Goal: Transaction & Acquisition: Purchase product/service

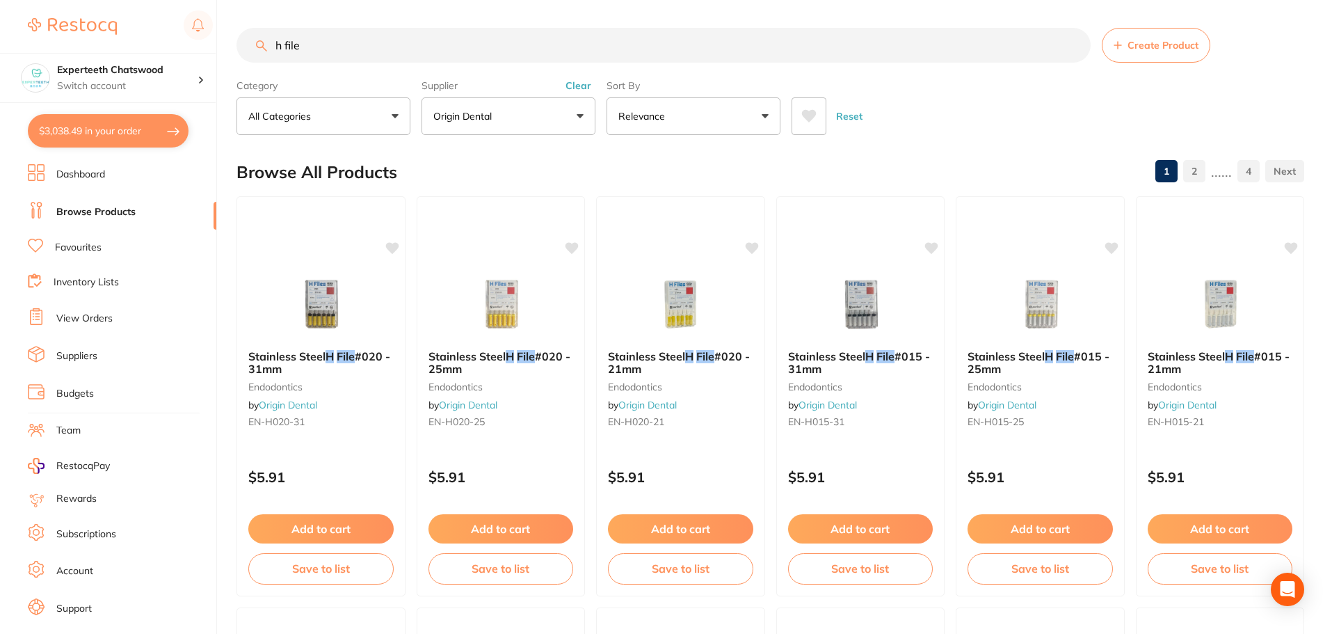
scroll to position [881, 0]
drag, startPoint x: 309, startPoint y: 47, endPoint x: 220, endPoint y: 41, distance: 89.2
click at [236, 45] on div "$3,038.49 Experteeth Chatswood Switch account Experteeth Chatswood $3,038.49 in…" at bounding box center [666, 317] width 1332 height 634
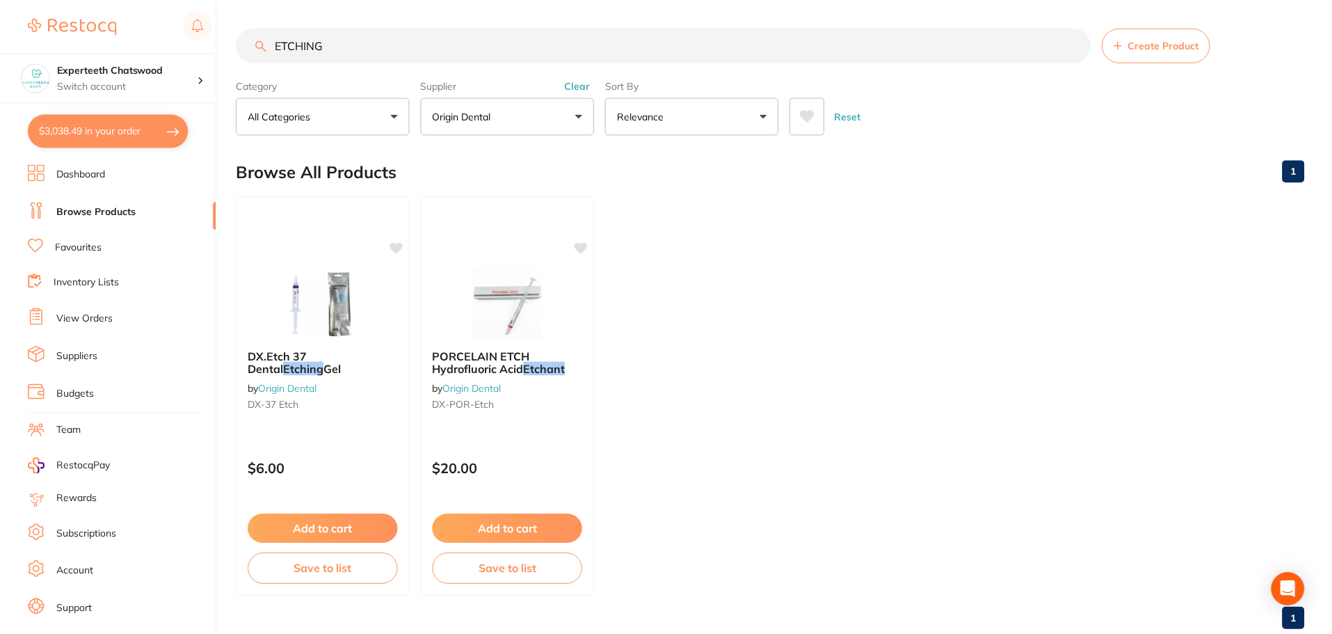
scroll to position [329, 0]
click at [572, 85] on button "Clear" at bounding box center [578, 85] width 34 height 13
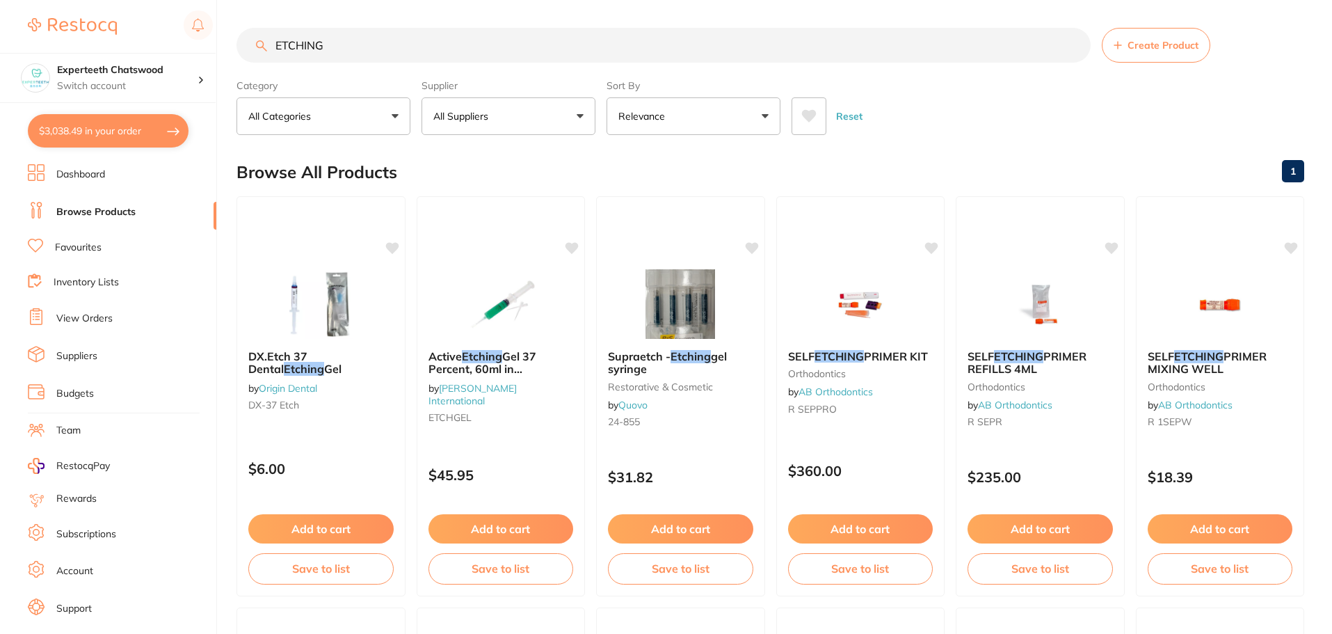
click at [389, 45] on input "ETCHING" at bounding box center [663, 45] width 854 height 35
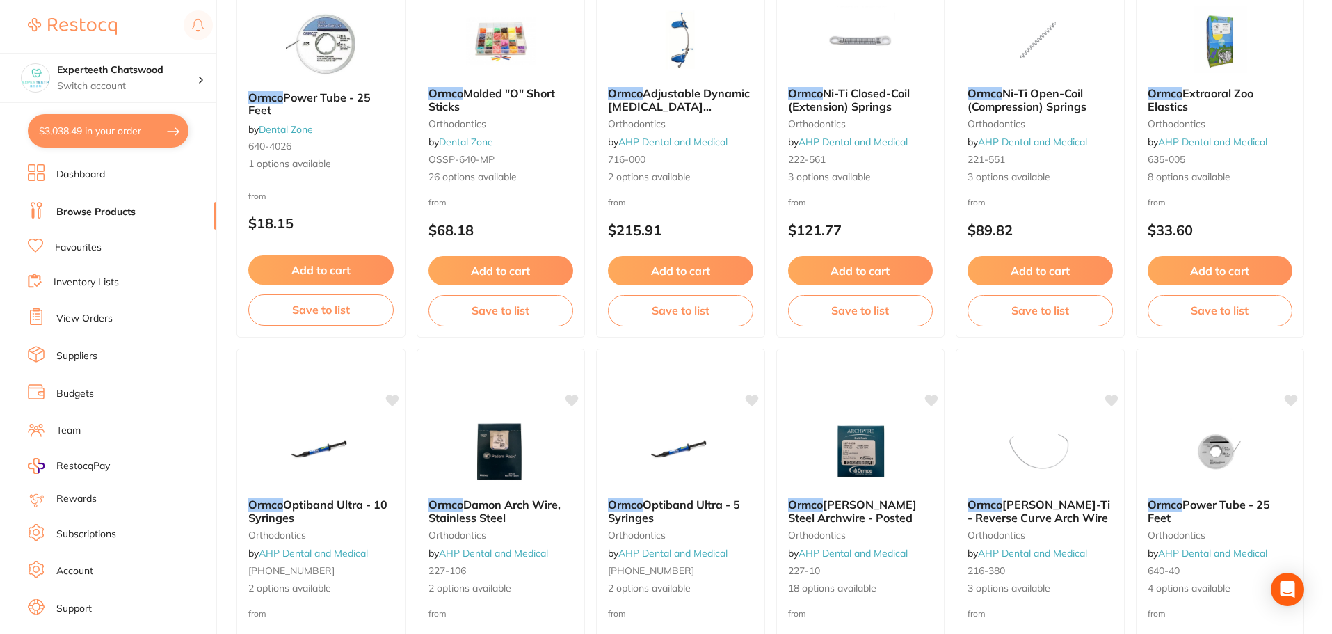
scroll to position [0, 0]
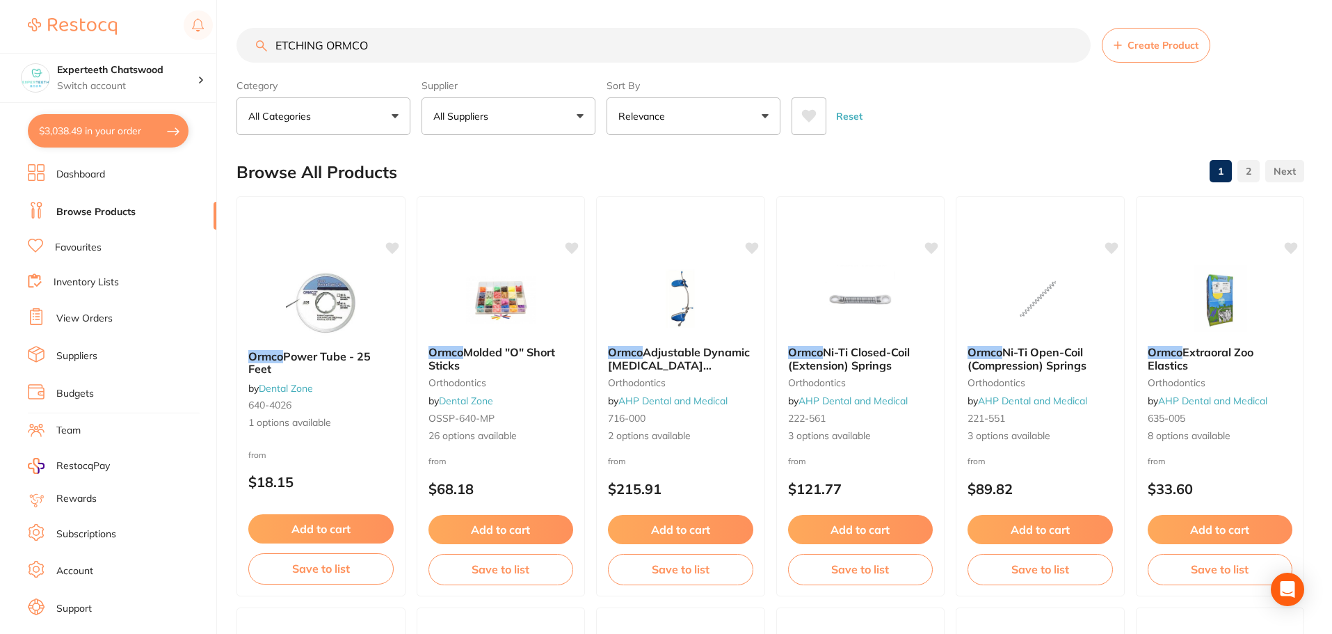
drag, startPoint x: 350, startPoint y: 42, endPoint x: 145, endPoint y: 24, distance: 205.3
click at [147, 24] on div "$3,038.49 Experteeth Chatswood Switch account Experteeth Chatswood $3,038.49 in…" at bounding box center [666, 317] width 1332 height 634
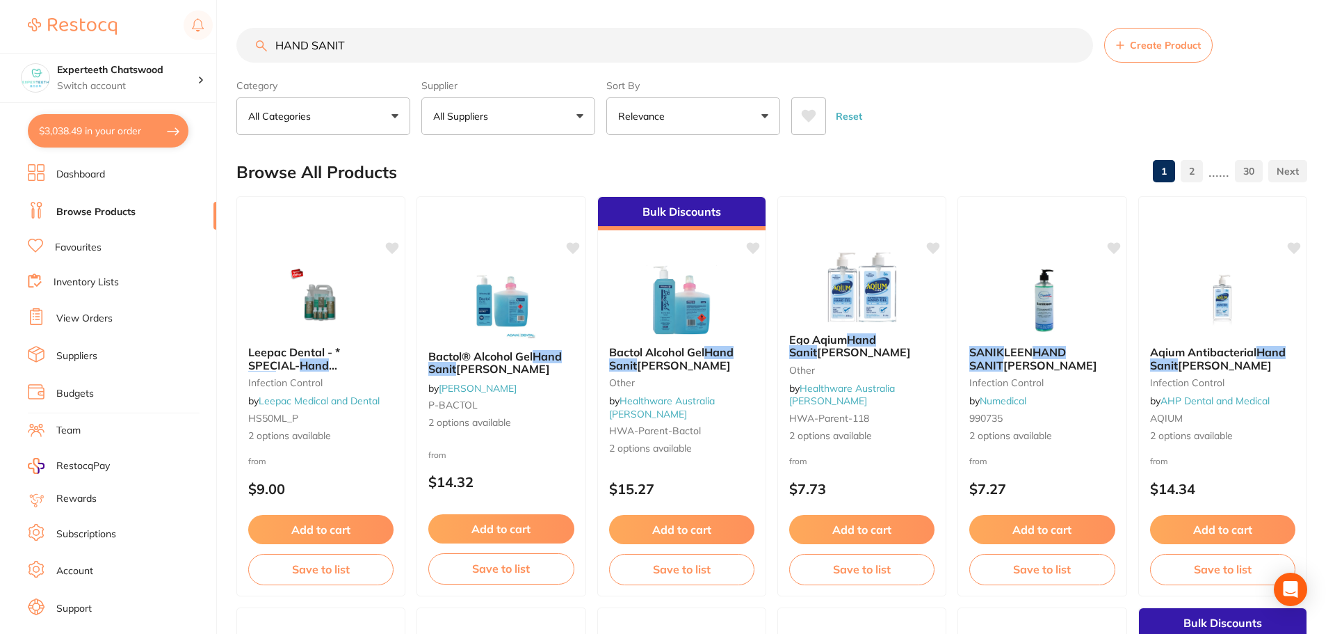
scroll to position [839, 0]
type input "HAND SANIT"
click at [490, 287] on img at bounding box center [500, 303] width 91 height 70
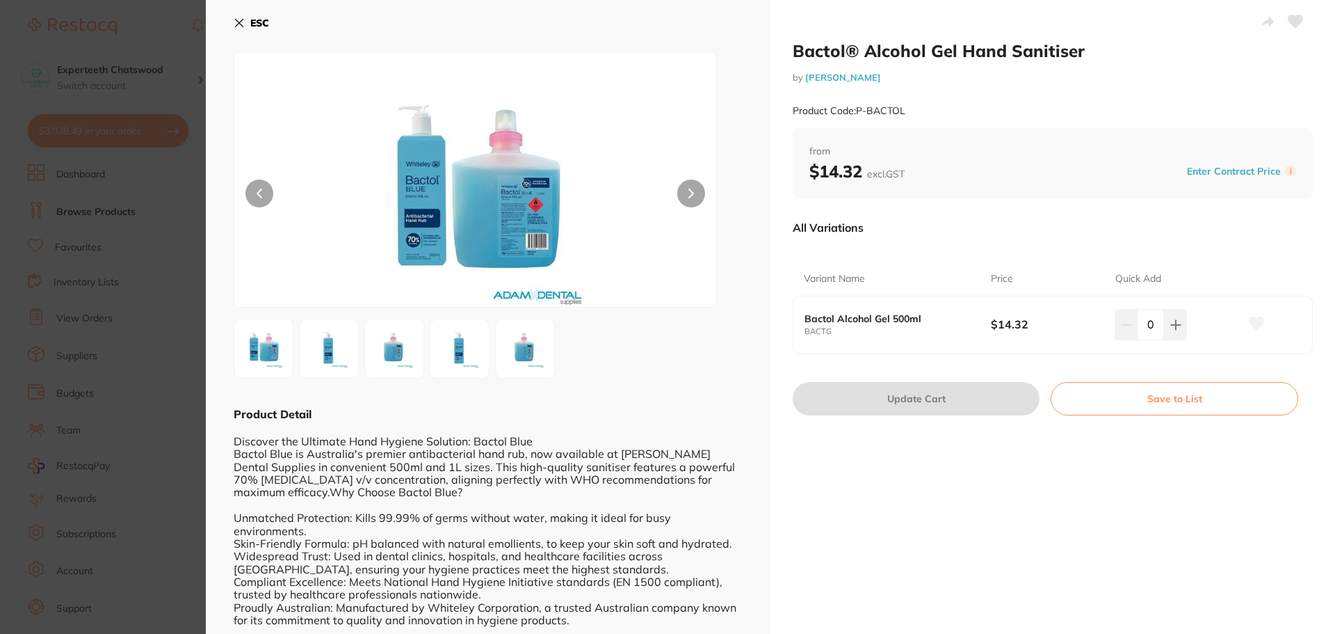
click at [1075, 468] on div "Bactol® Alcohol Gel Hand Sanitiser by [PERSON_NAME] Product Code: P-BACTOL from…" at bounding box center [1053, 357] width 565 height 714
click at [1178, 326] on icon at bounding box center [1176, 324] width 11 height 11
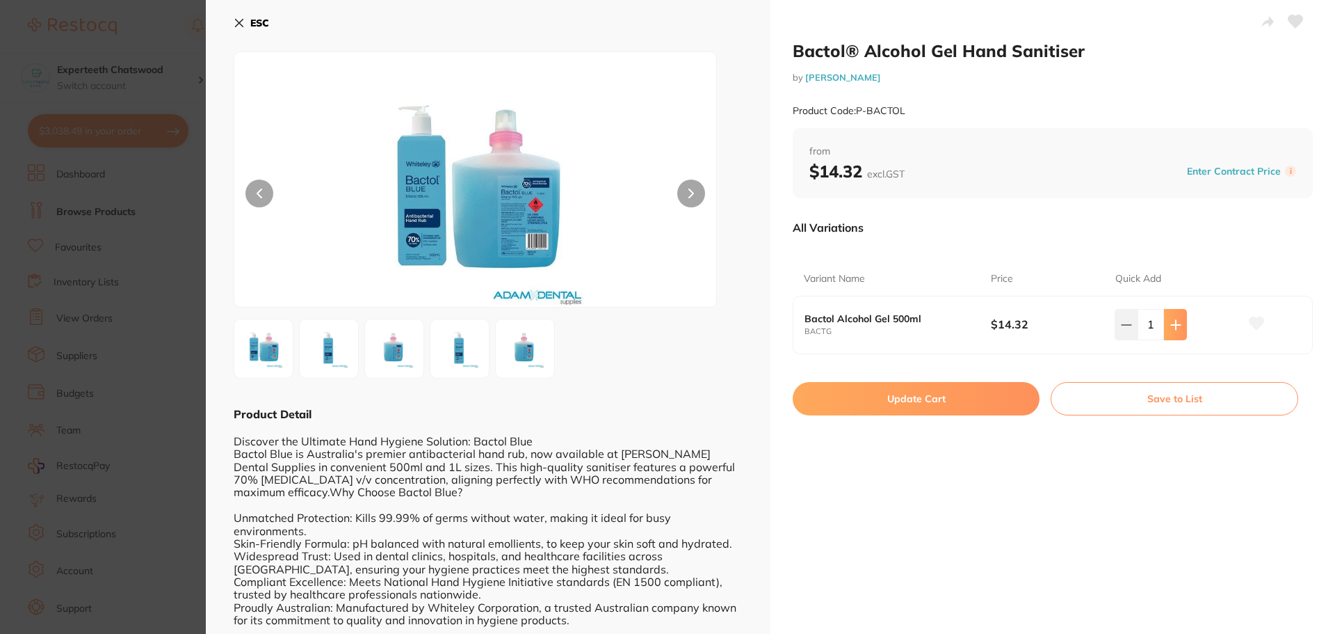
click at [1175, 330] on icon at bounding box center [1176, 324] width 11 height 11
click at [1171, 335] on button at bounding box center [1175, 324] width 23 height 31
click at [1174, 331] on button at bounding box center [1175, 324] width 23 height 31
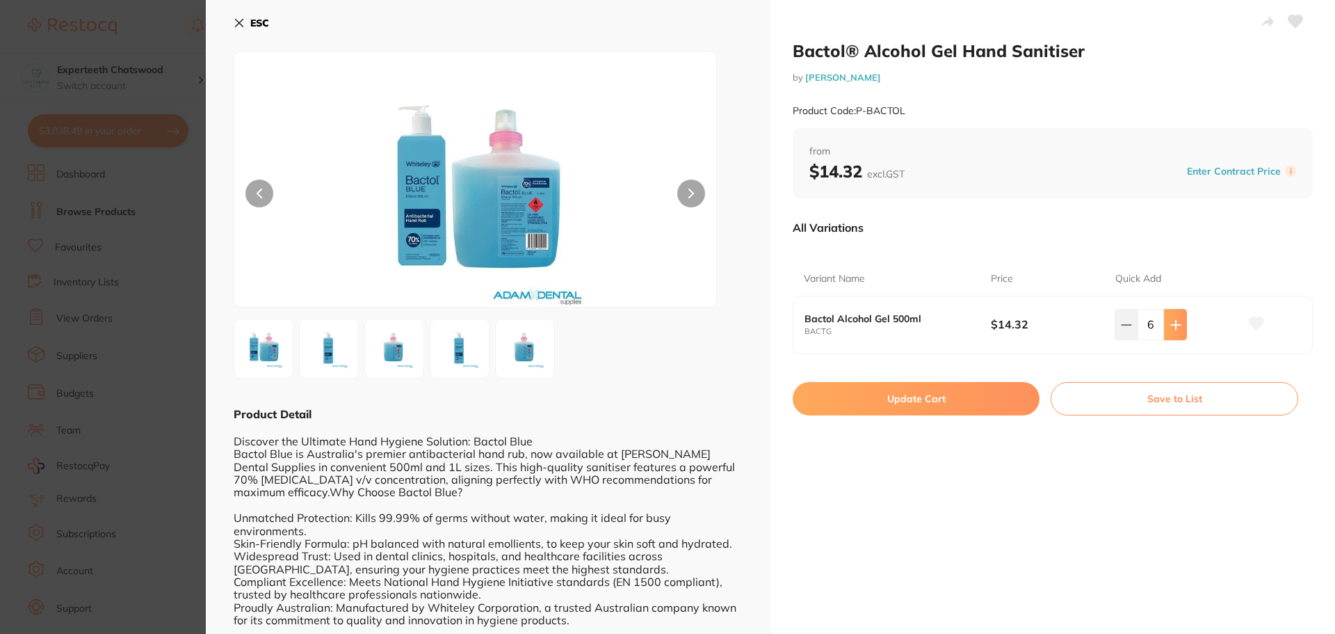
click at [1174, 331] on button at bounding box center [1175, 324] width 23 height 31
type input "10"
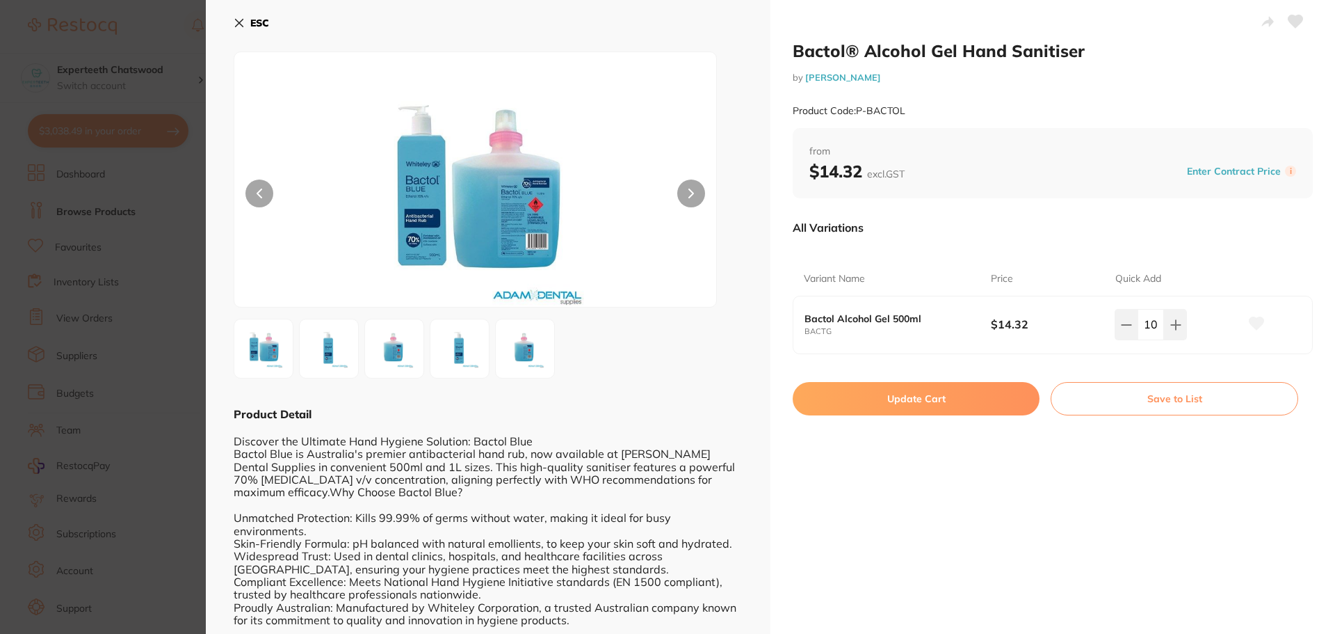
click at [981, 438] on div "Bactol® Alcohol Gel Hand Sanitiser by [PERSON_NAME] Product Code: P-BACTOL from…" at bounding box center [1053, 357] width 565 height 714
click at [894, 399] on button "Update Cart" at bounding box center [916, 398] width 247 height 33
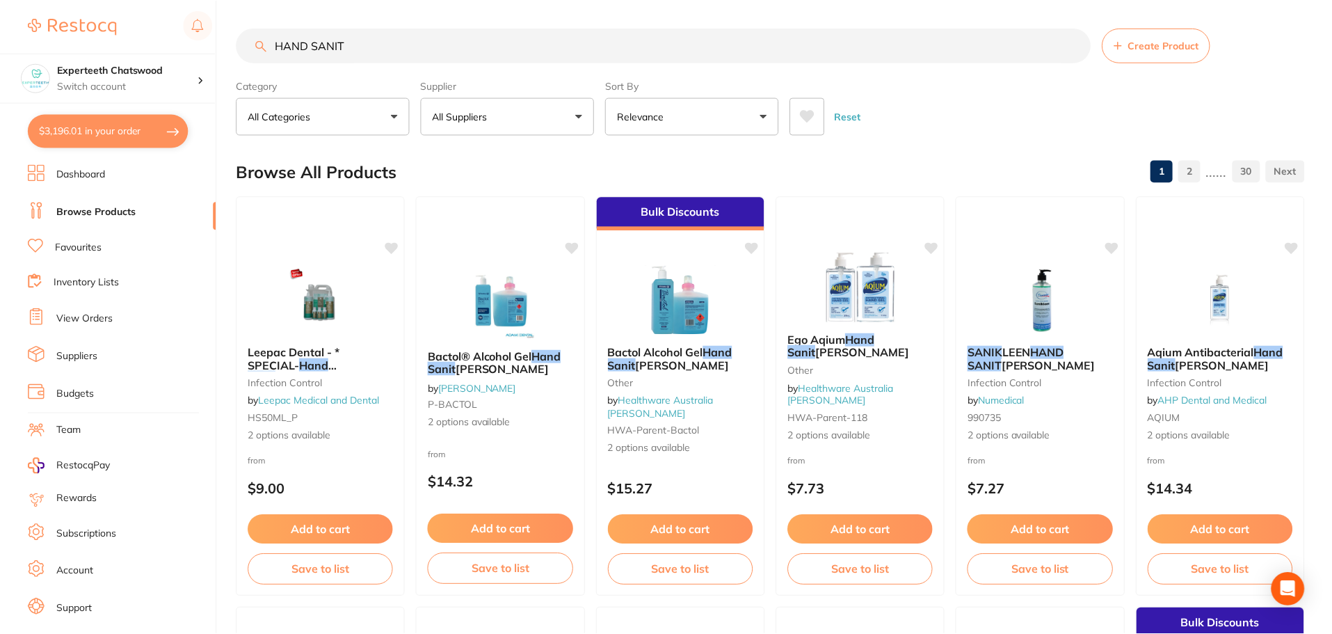
scroll to position [3, 0]
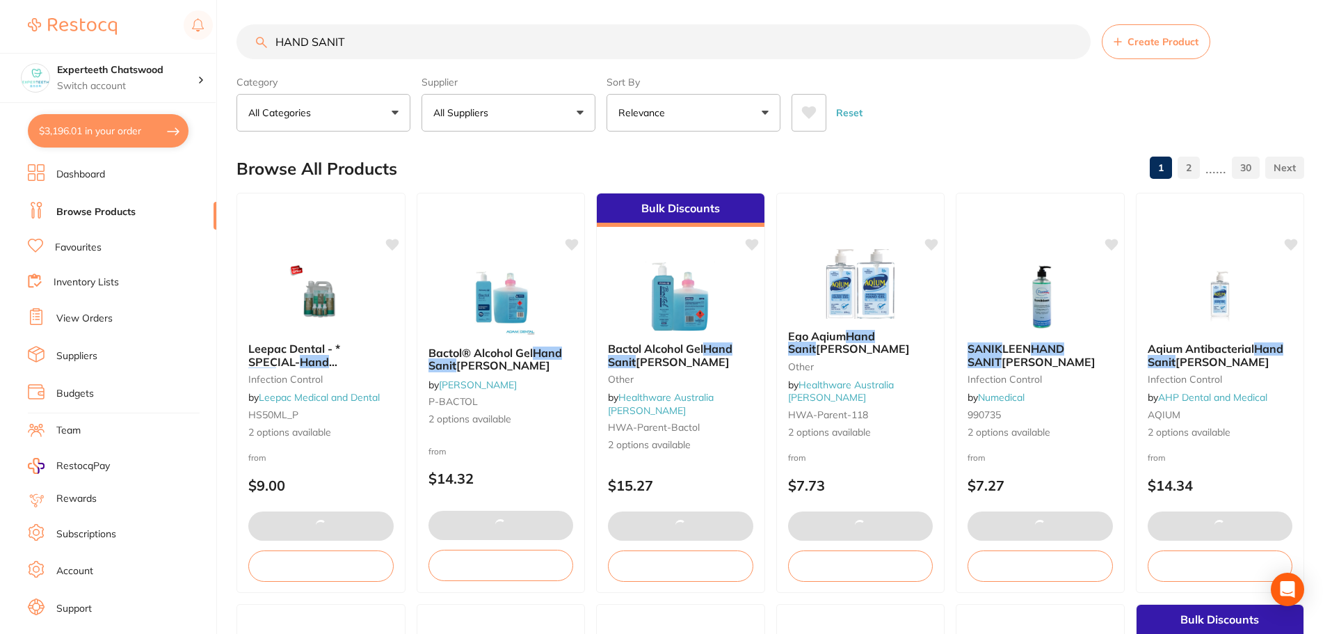
type input "5"
type input "30"
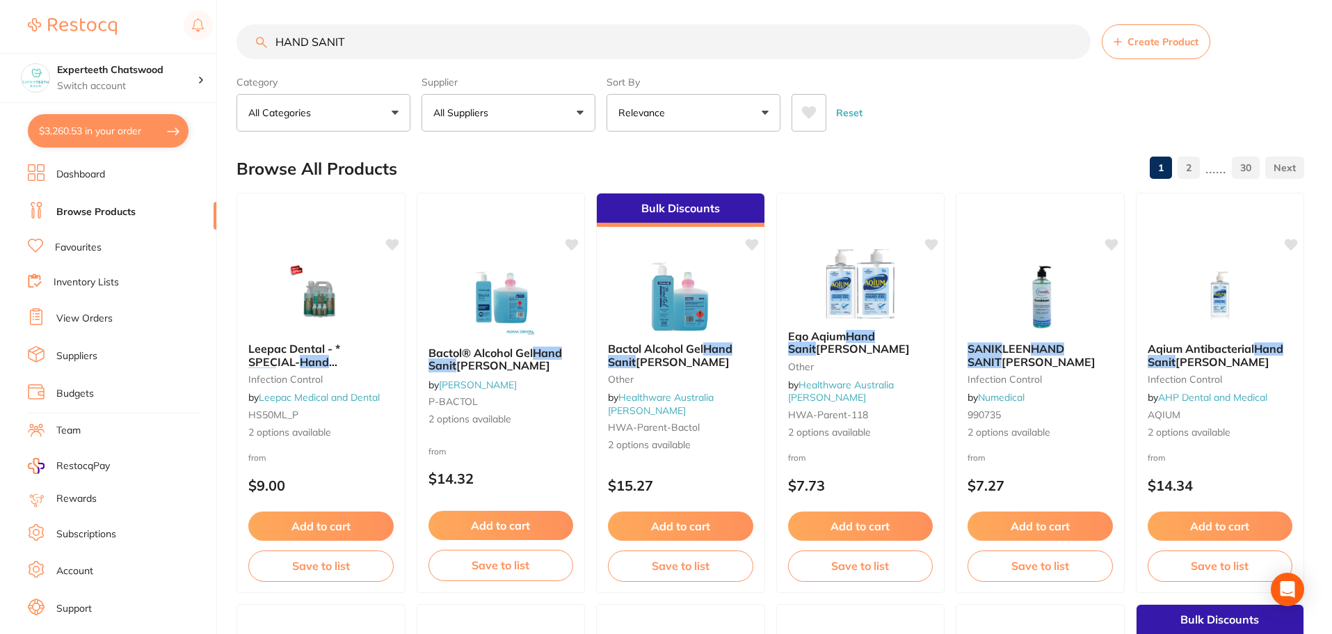
drag, startPoint x: 366, startPoint y: 42, endPoint x: 164, endPoint y: 30, distance: 202.1
click at [164, 30] on div "$3,260.53 Experteeth Chatswood Switch account Experteeth Chatswood $3,260.53 in…" at bounding box center [666, 314] width 1332 height 634
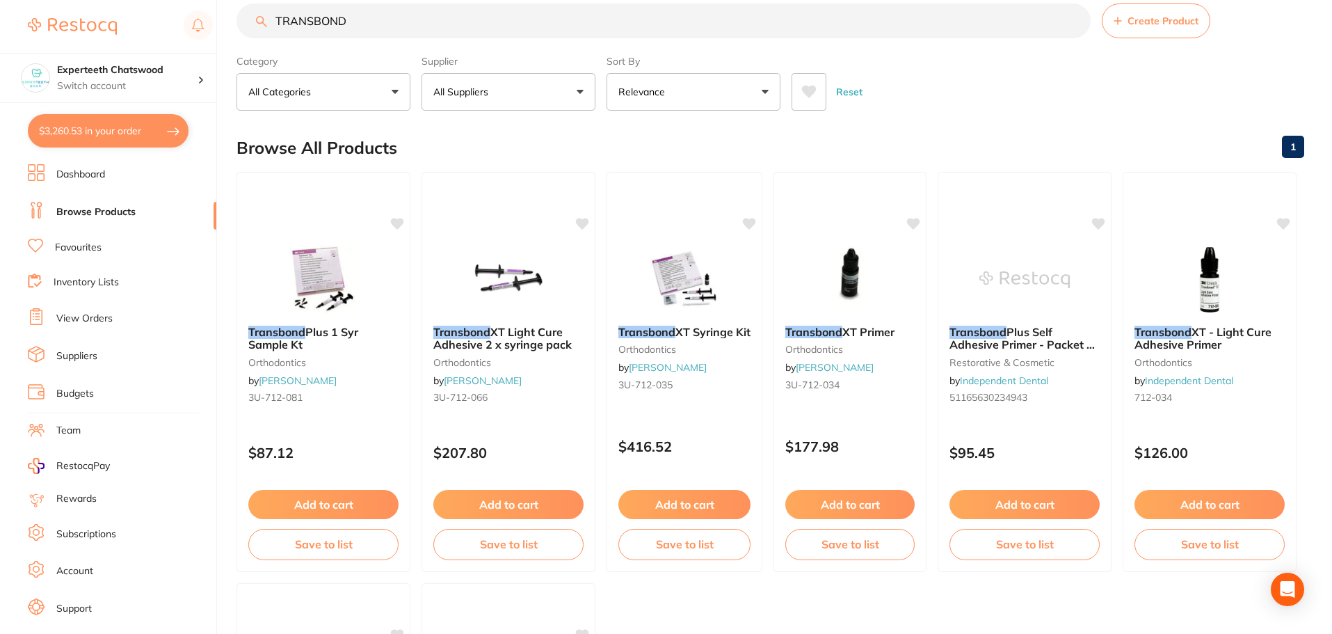
scroll to position [0, 0]
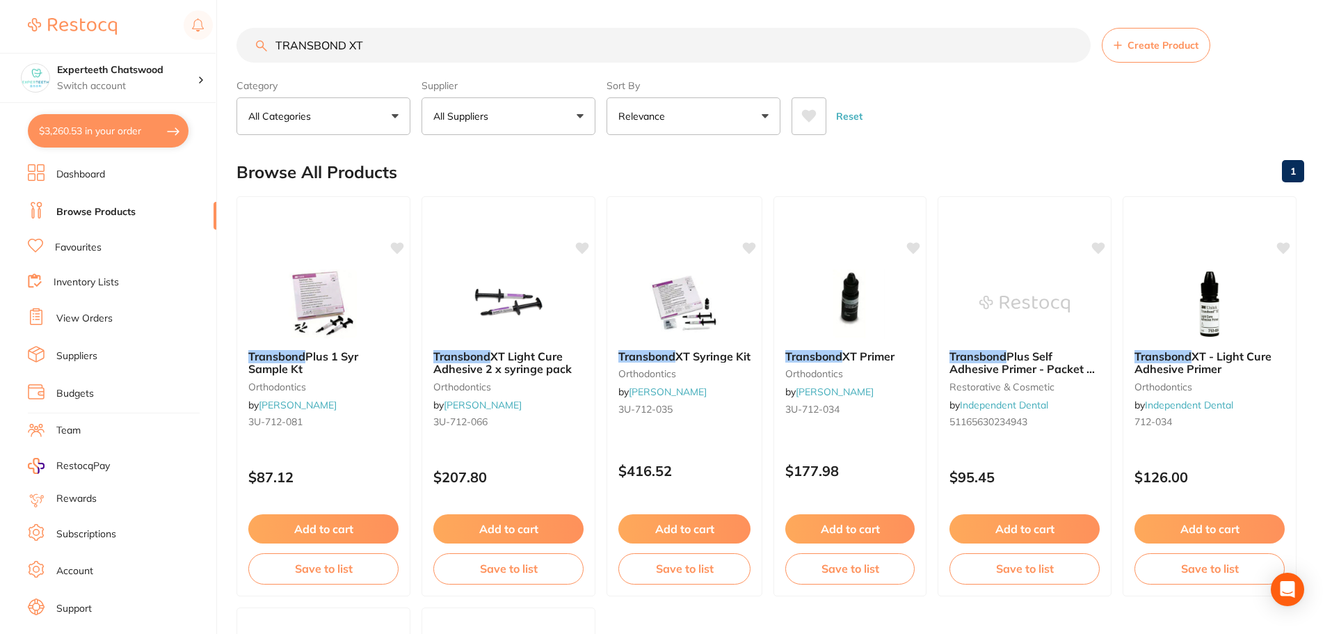
type input "TRANSBOND XT"
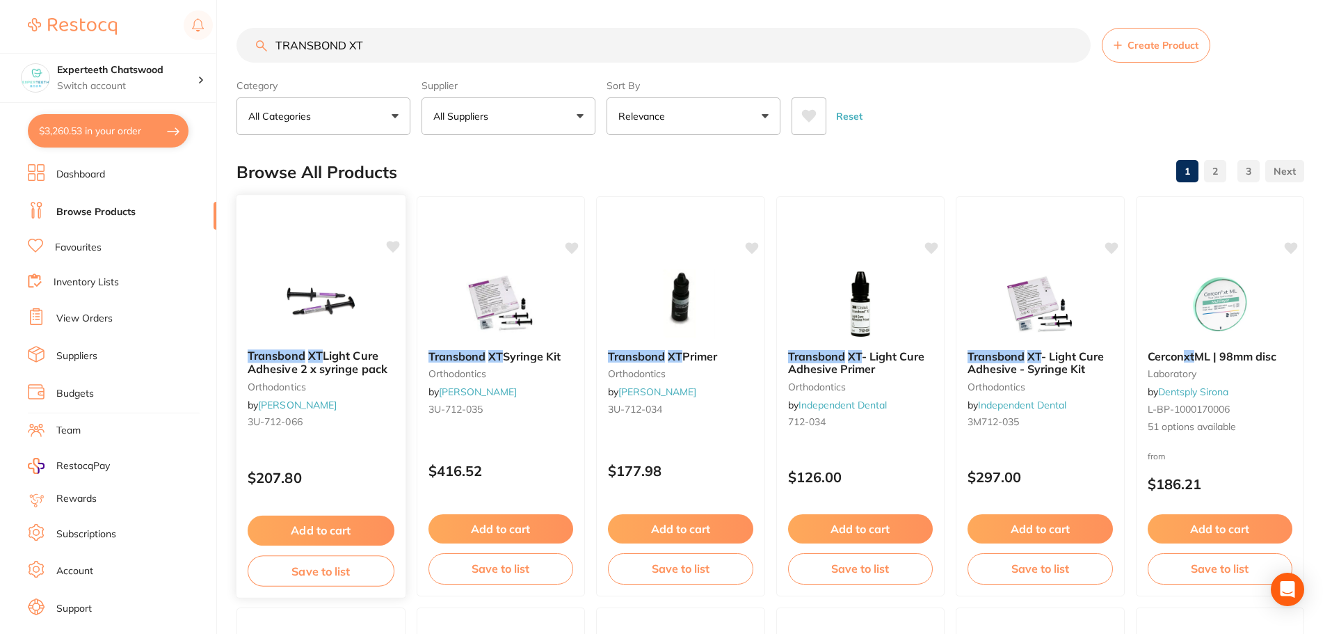
click at [323, 532] on button "Add to cart" at bounding box center [321, 530] width 147 height 30
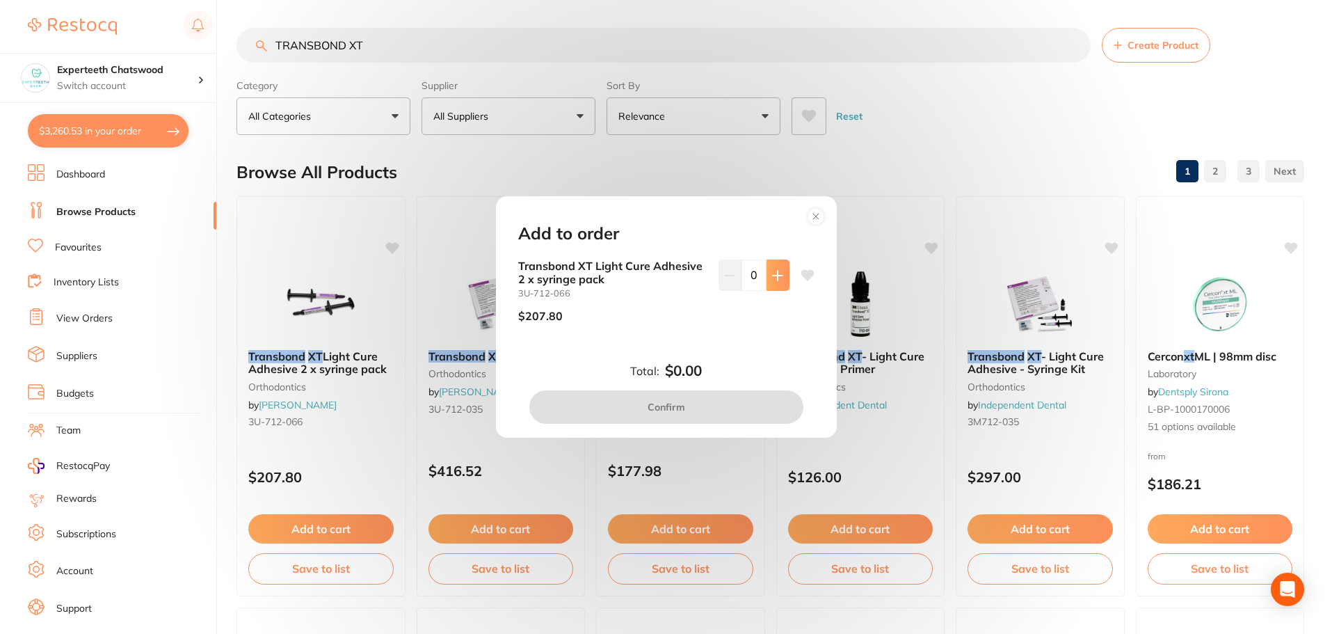
click at [772, 272] on icon at bounding box center [777, 275] width 11 height 11
type input "1"
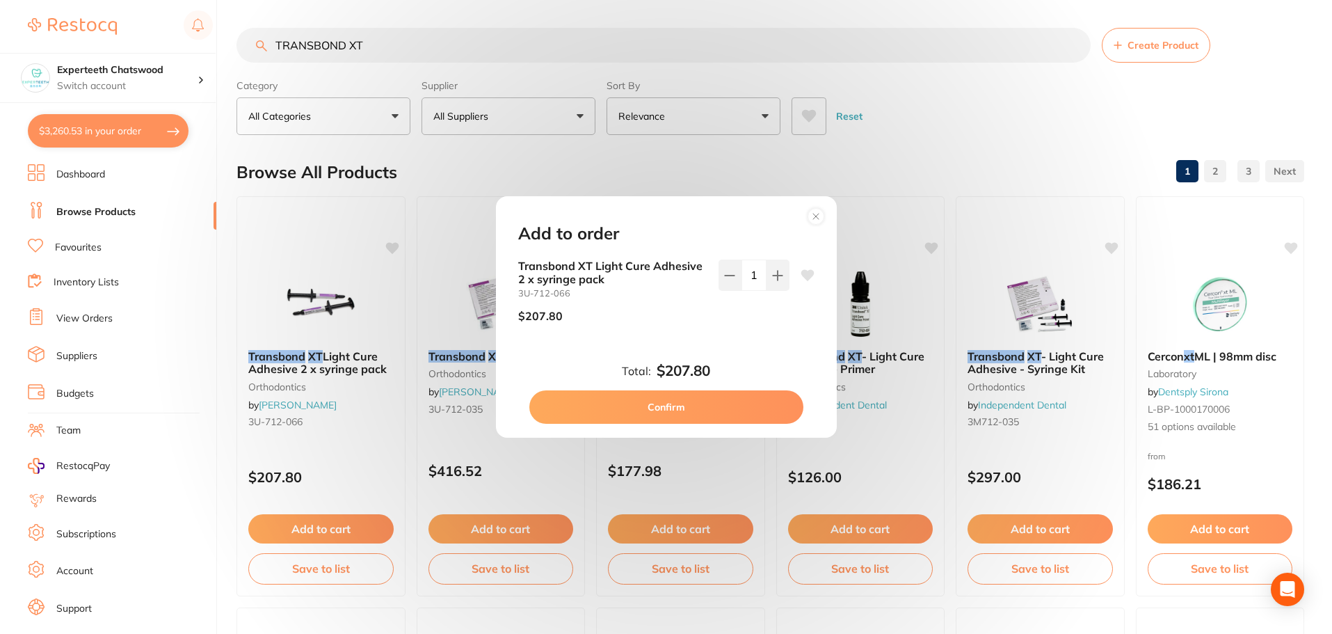
click at [694, 403] on button "Confirm" at bounding box center [666, 406] width 274 height 33
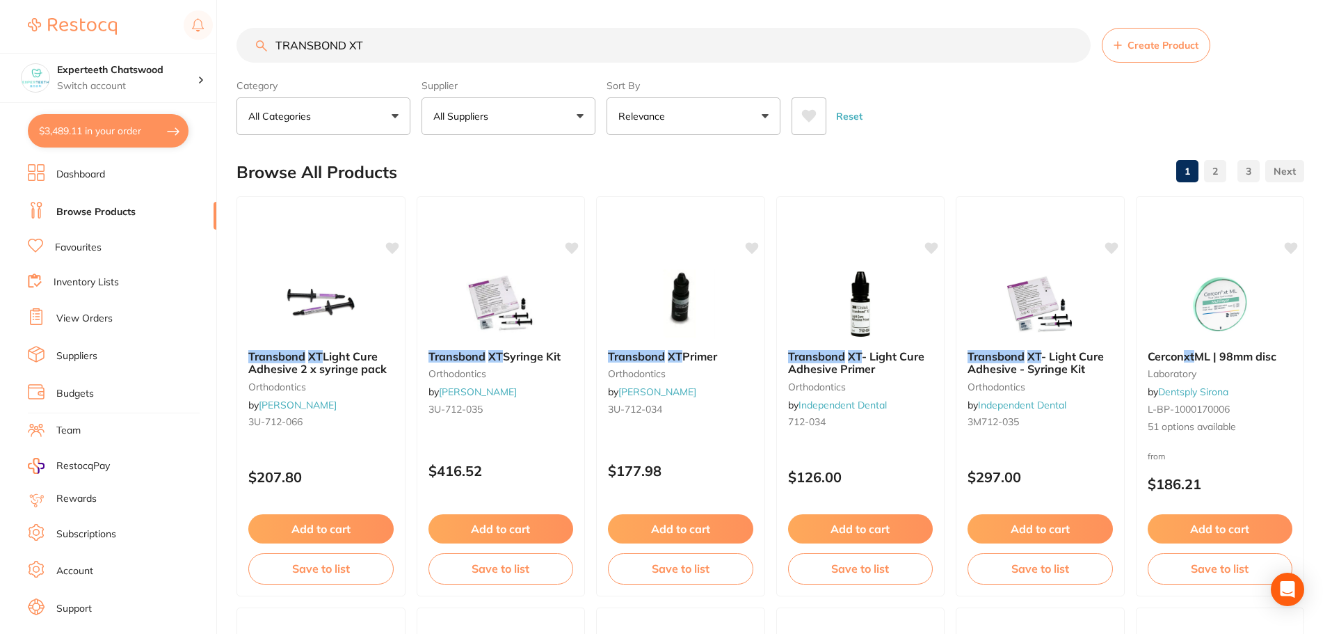
drag, startPoint x: 385, startPoint y: 46, endPoint x: 47, endPoint y: 13, distance: 339.6
click at [55, 15] on div "$3,489.11 Experteeth Chatswood Switch account Experteeth Chatswood $3,489.11 in…" at bounding box center [666, 317] width 1332 height 634
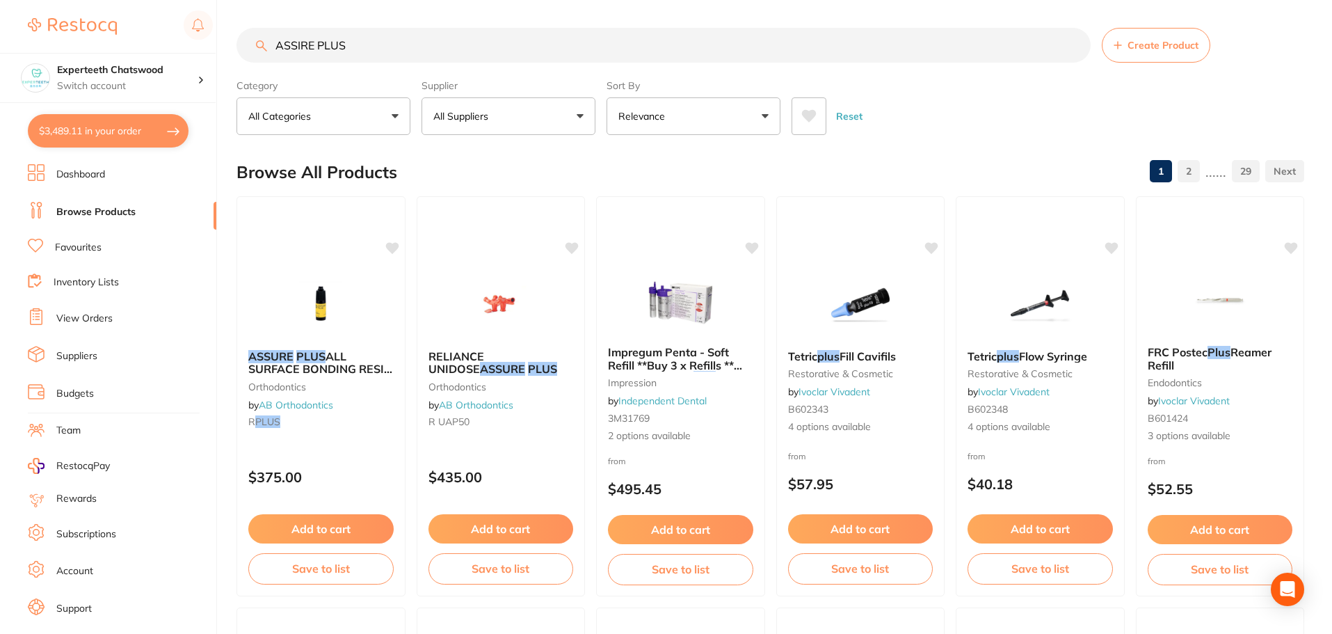
click at [571, 113] on button "All Suppliers" at bounding box center [508, 116] width 174 height 38
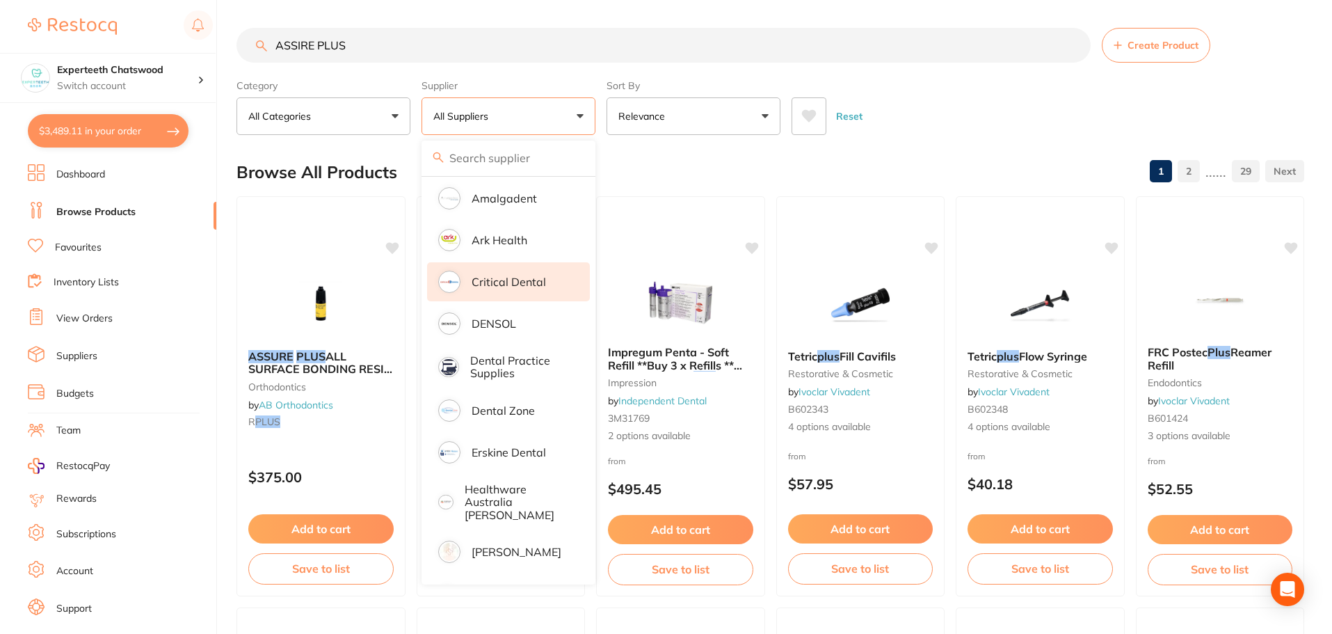
scroll to position [348, 0]
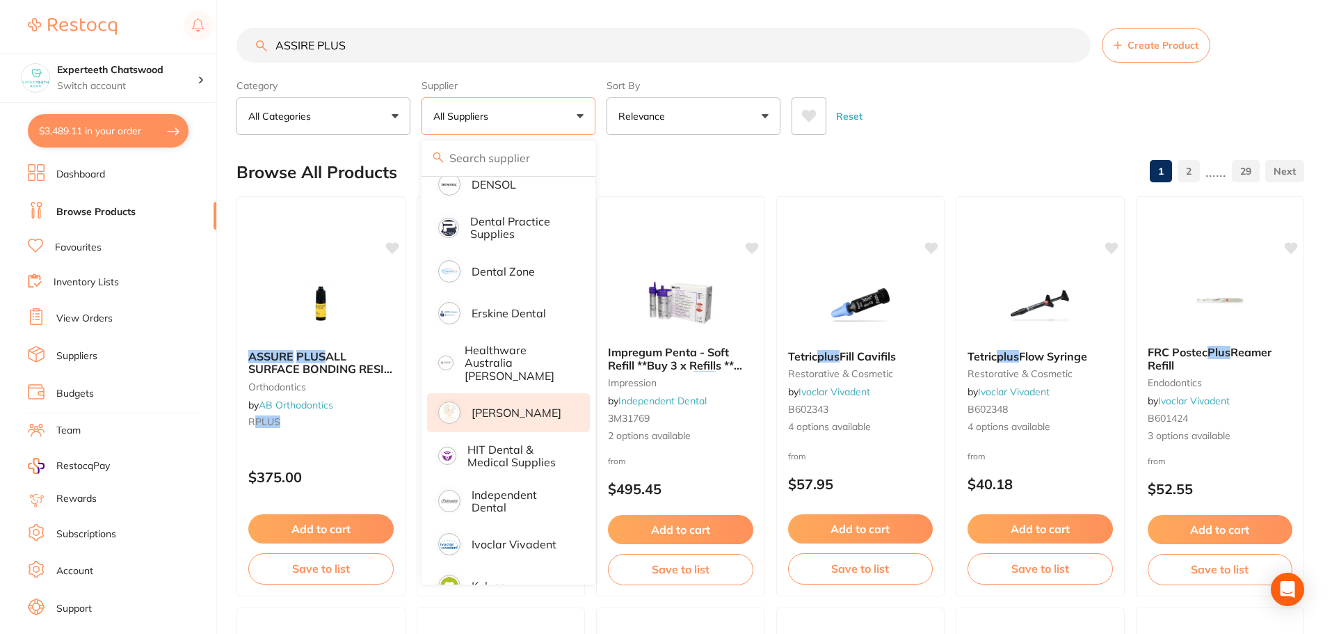
click at [529, 406] on p "[PERSON_NAME]" at bounding box center [517, 412] width 90 height 13
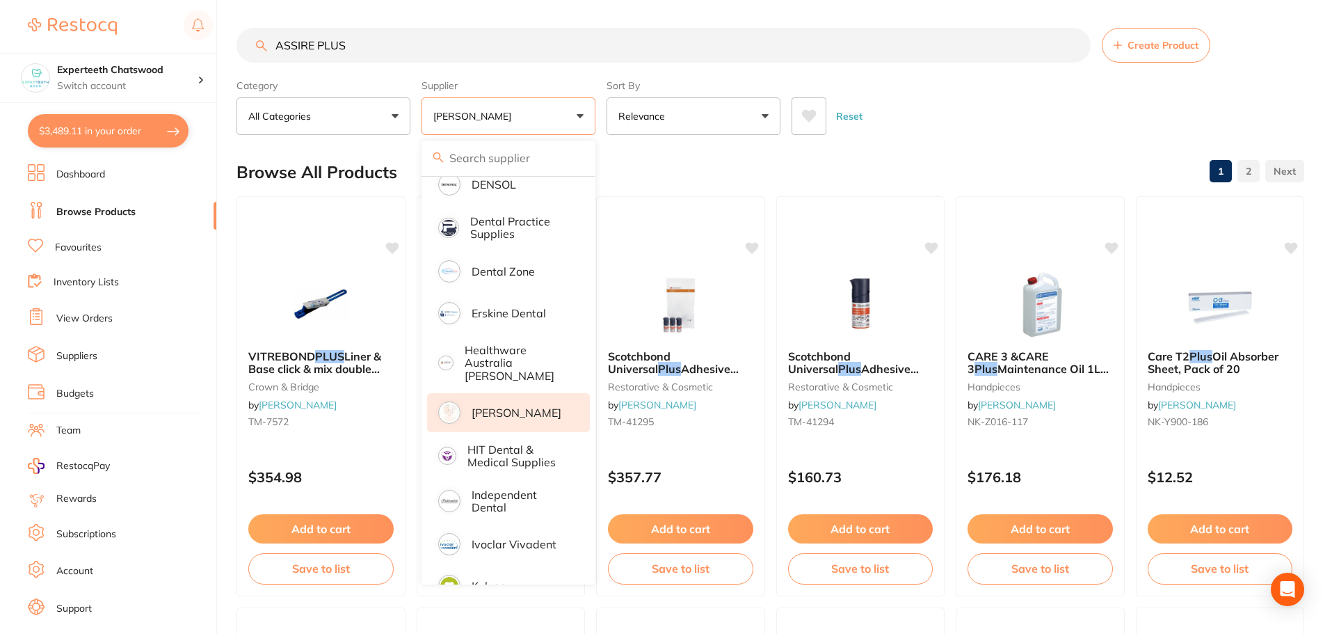
click at [1029, 120] on div "Reset" at bounding box center [1041, 110] width 501 height 49
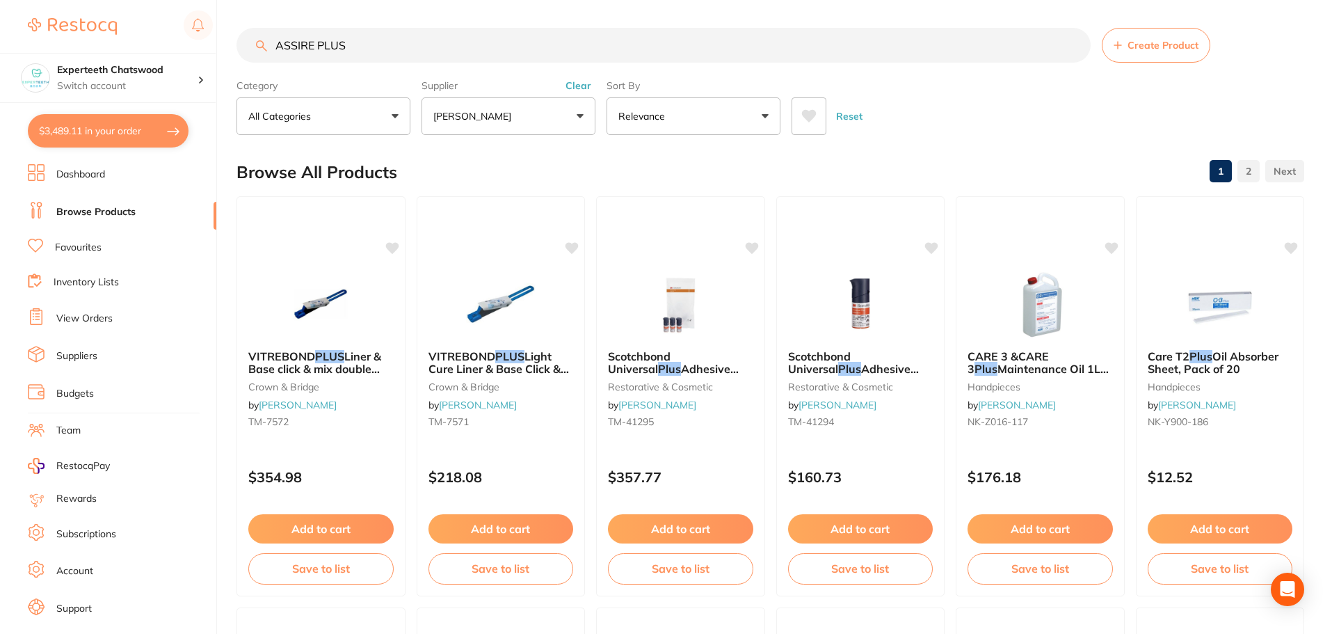
click at [303, 46] on input "ASSIRE PLUS" at bounding box center [663, 45] width 854 height 35
click at [479, 56] on input "ASSURE PLUS" at bounding box center [663, 45] width 854 height 35
type input "ASSURE"
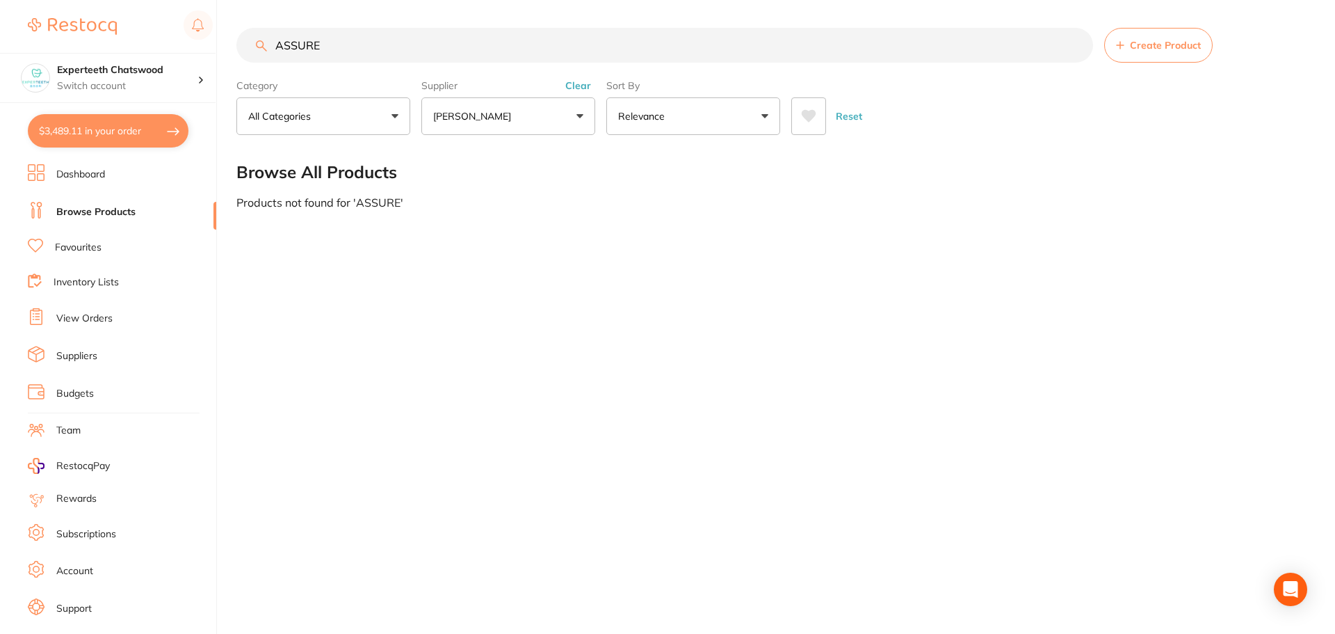
scroll to position [72, 0]
click at [564, 120] on button "[PERSON_NAME]" at bounding box center [508, 116] width 174 height 38
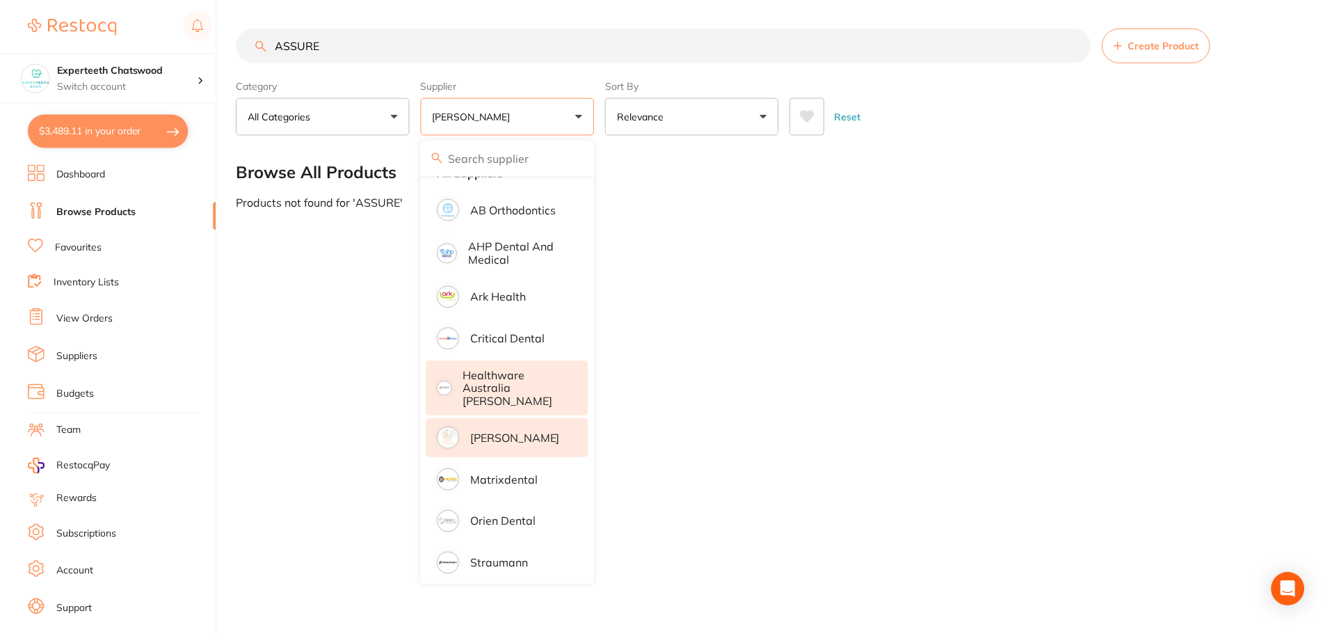
scroll to position [0, 0]
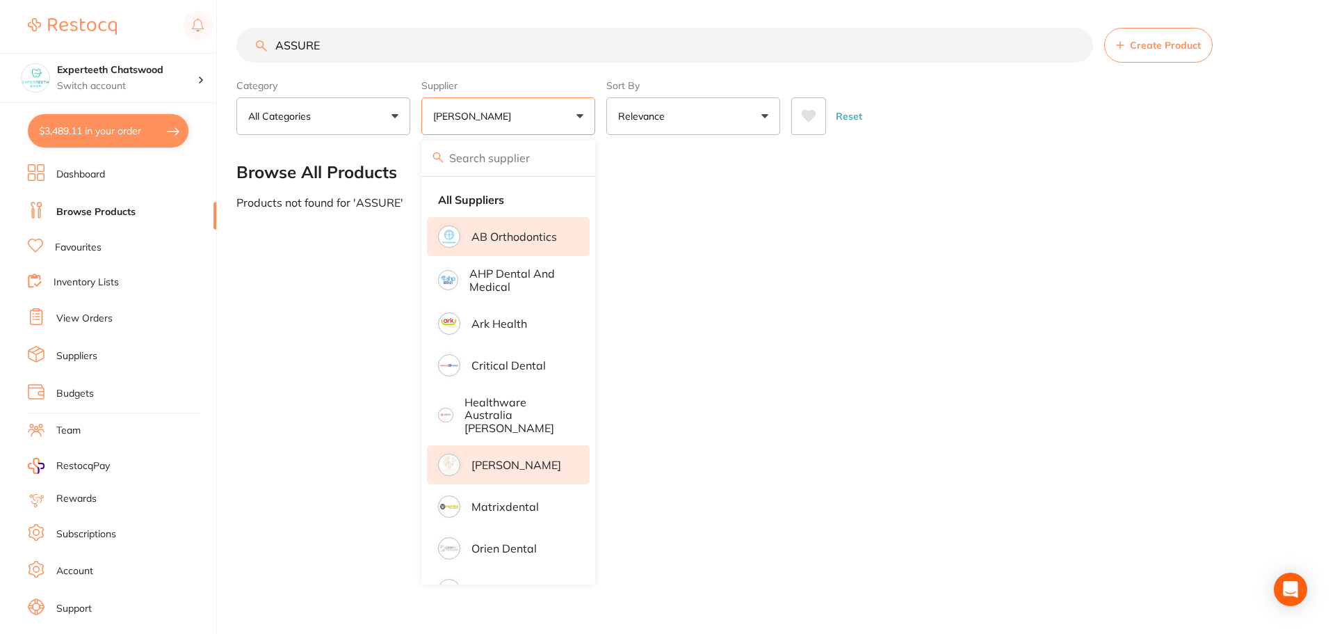
click at [537, 243] on li "AB Orthodontics" at bounding box center [508, 236] width 163 height 39
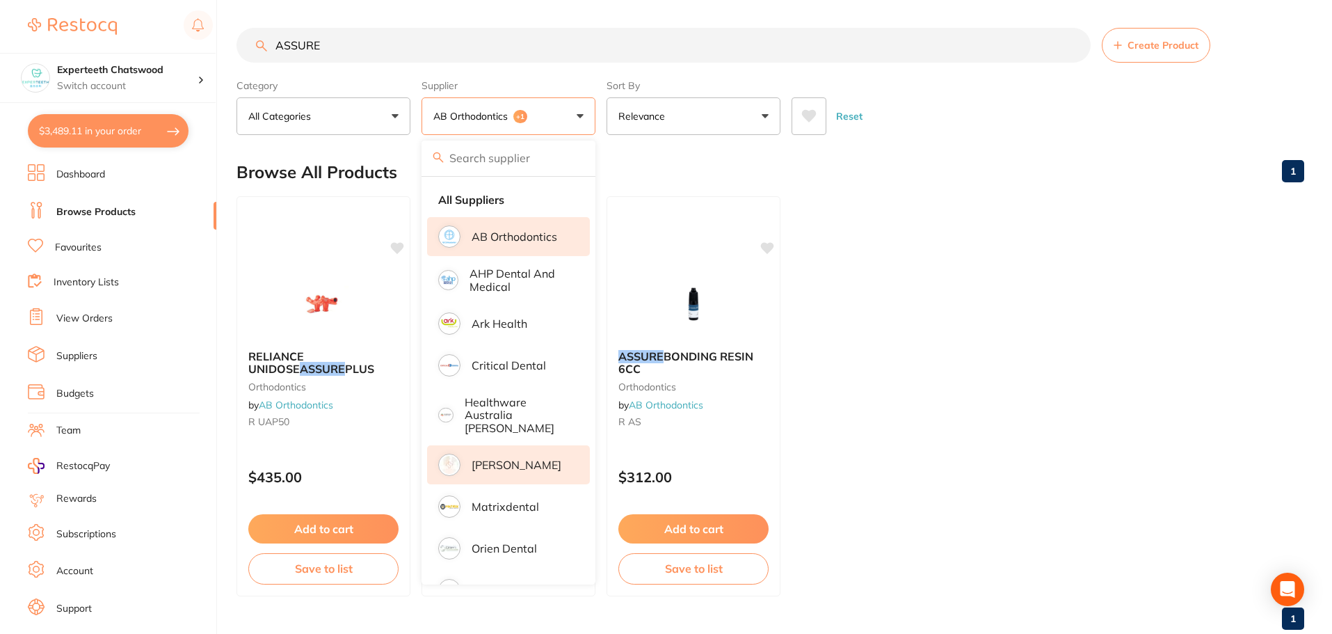
click at [557, 128] on button "AB Orthodontics +1" at bounding box center [508, 116] width 174 height 38
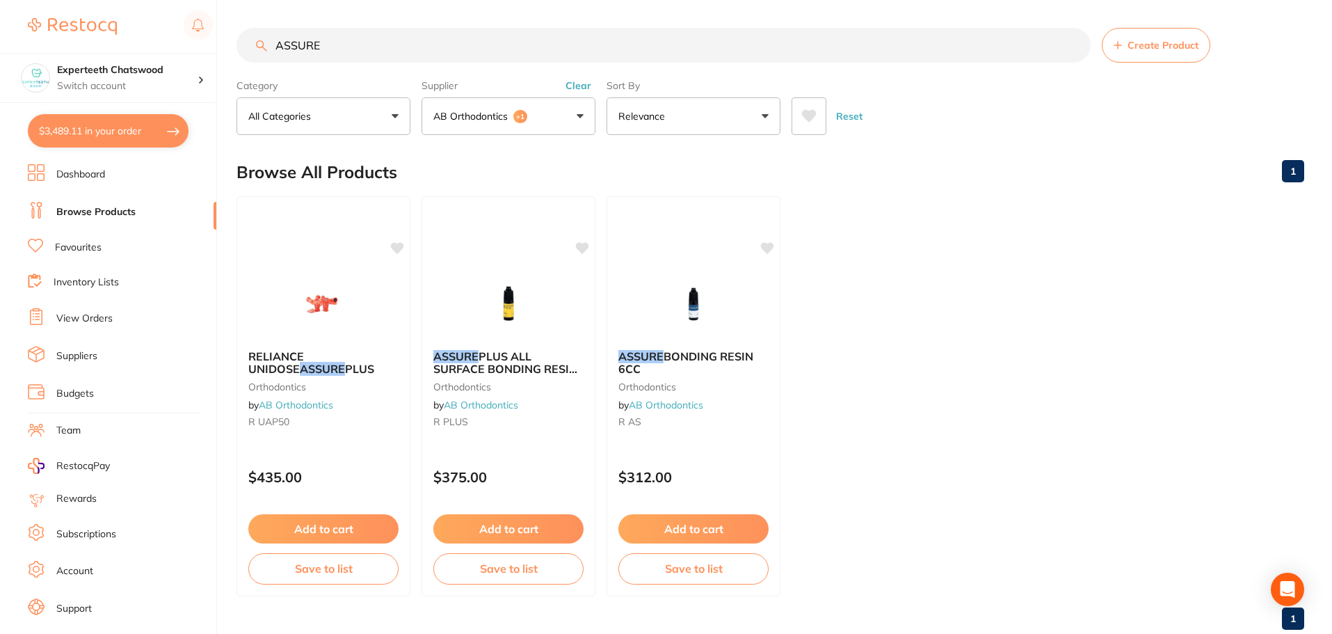
click at [549, 118] on button "AB Orthodontics +1" at bounding box center [508, 116] width 174 height 38
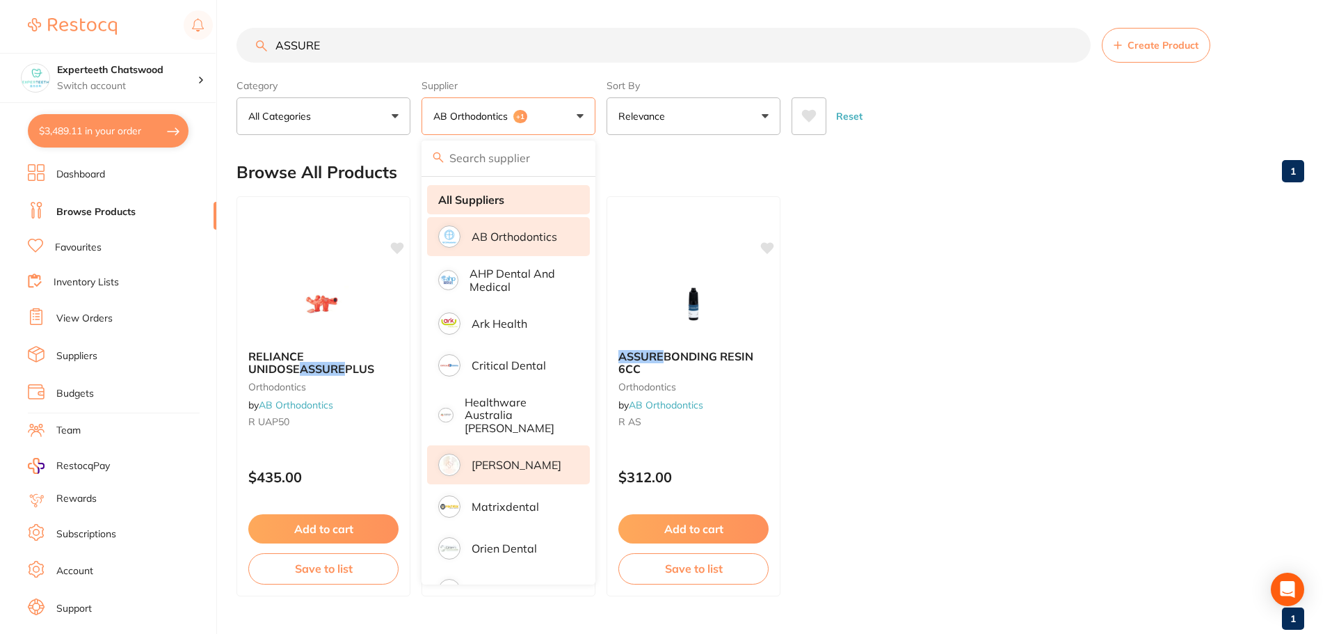
click at [484, 203] on strong "All Suppliers" at bounding box center [471, 199] width 66 height 13
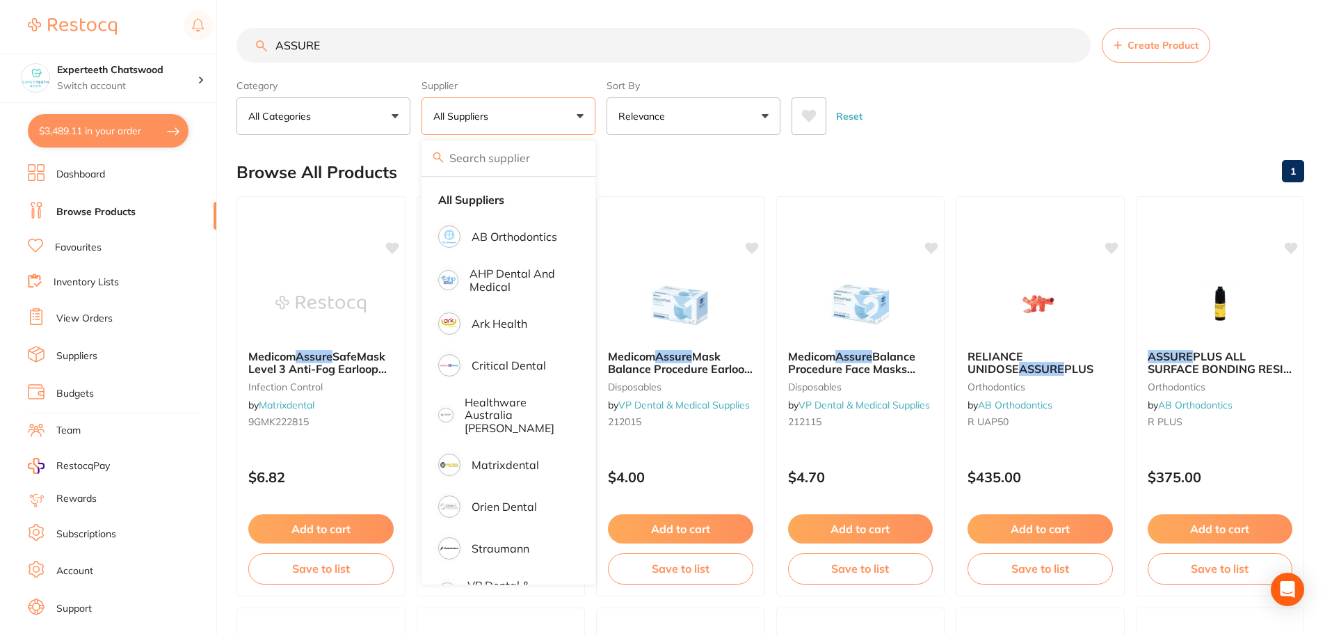
click at [1145, 127] on div "Reset" at bounding box center [1041, 110] width 501 height 49
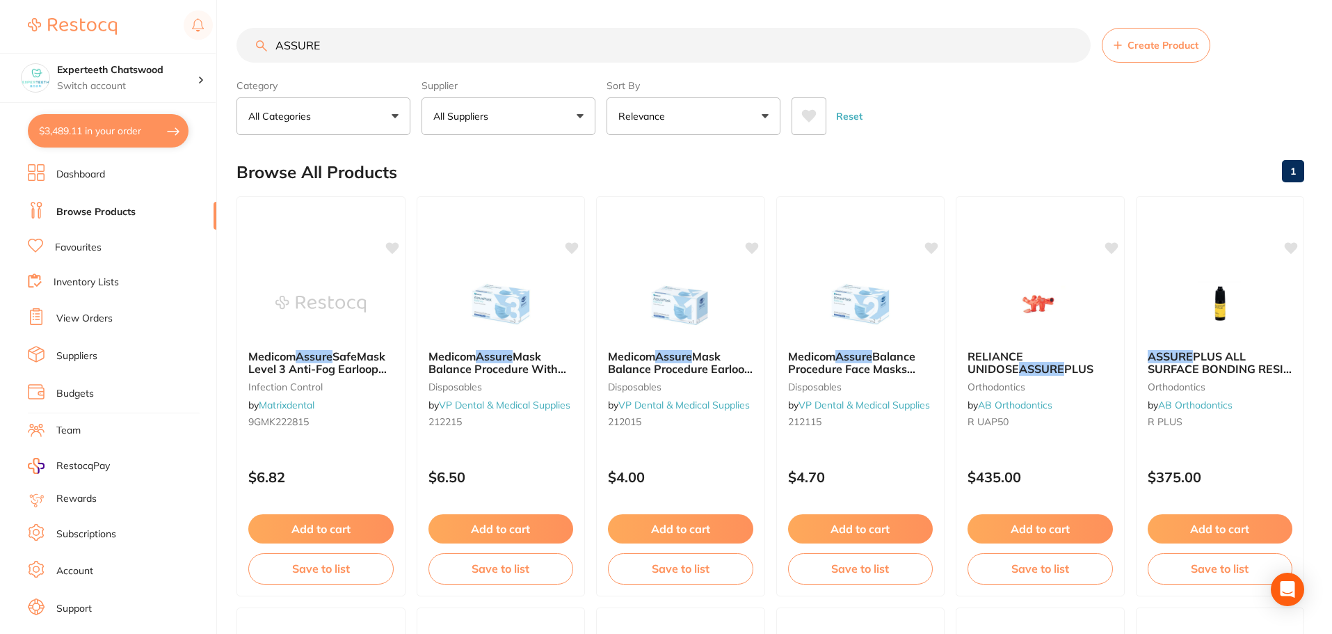
click at [365, 56] on input "ASSURE" at bounding box center [663, 45] width 854 height 35
click at [1214, 524] on button "Add to cart" at bounding box center [1220, 528] width 145 height 29
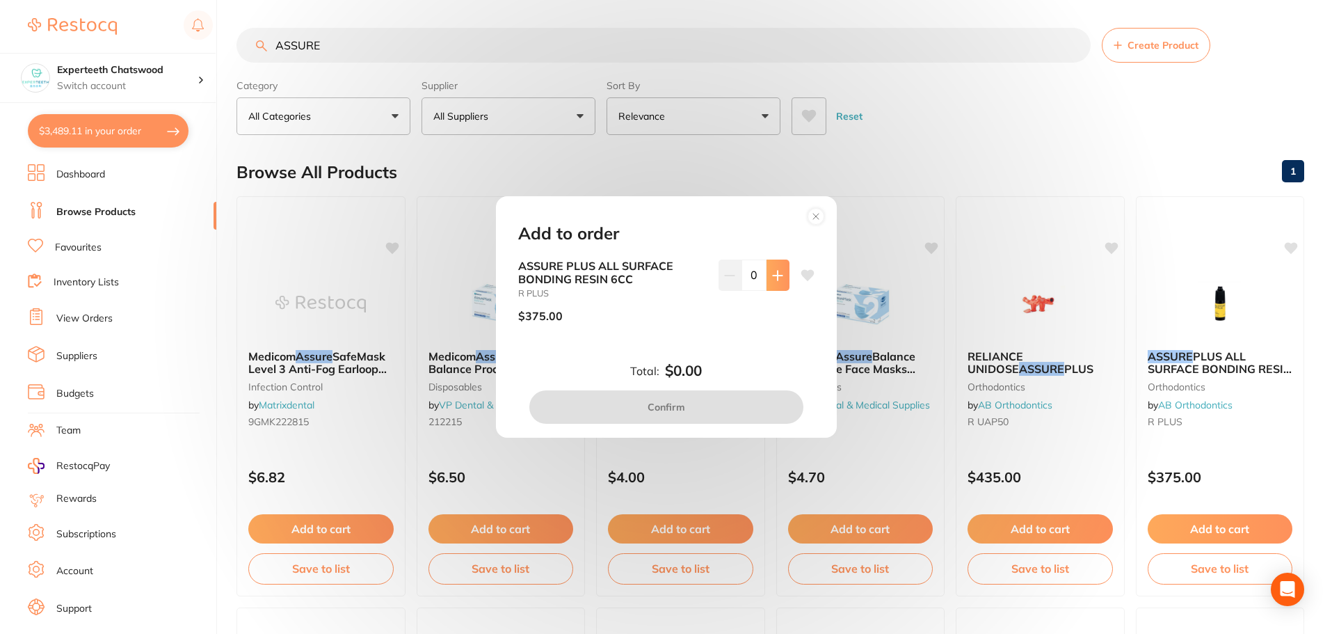
click at [778, 282] on button at bounding box center [777, 274] width 23 height 31
type input "1"
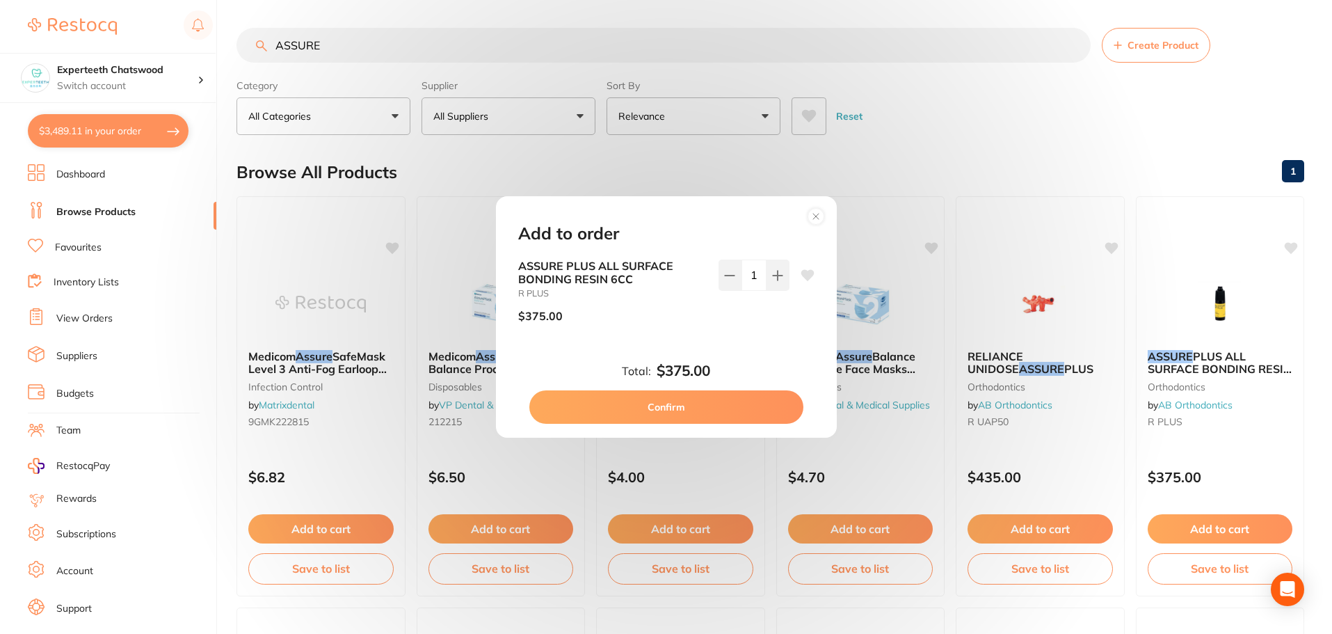
click at [716, 405] on button "Confirm" at bounding box center [666, 406] width 274 height 33
